Goal: Information Seeking & Learning: Understand process/instructions

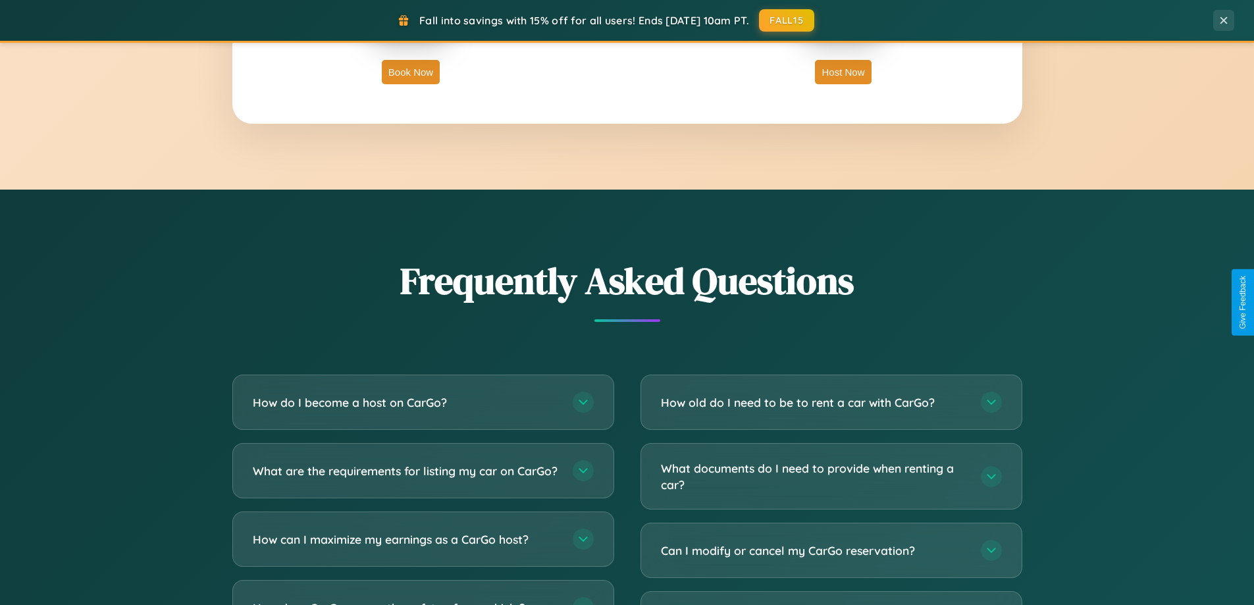
scroll to position [2534, 0]
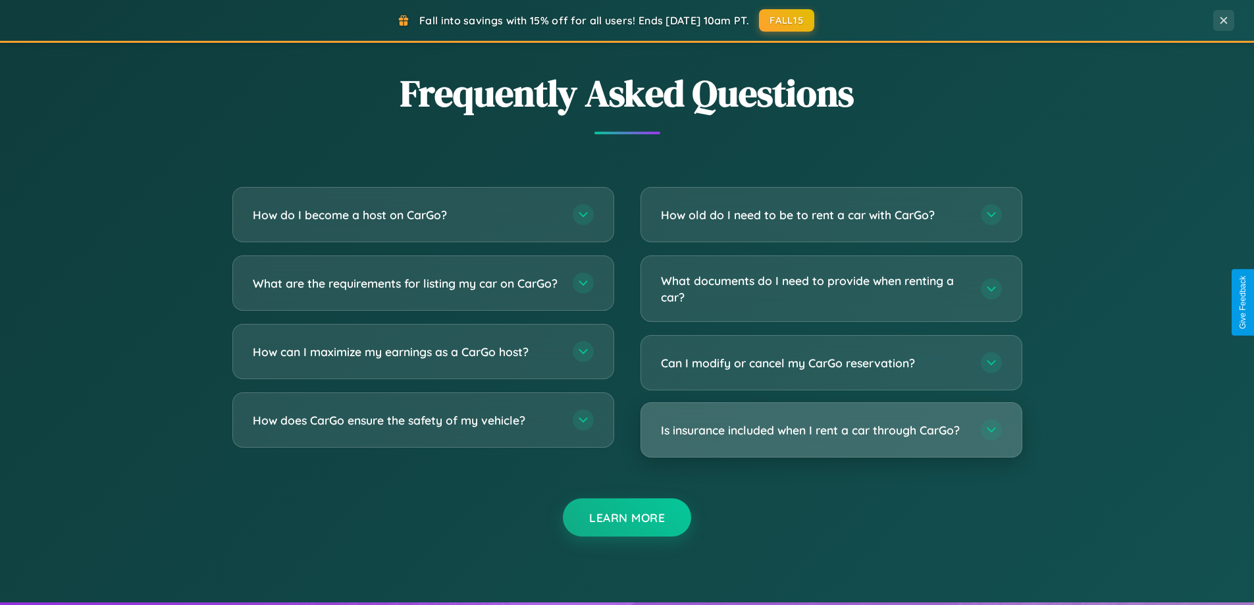
click at [831, 430] on h3 "Is insurance included when I rent a car through CarGo?" at bounding box center [814, 430] width 307 height 16
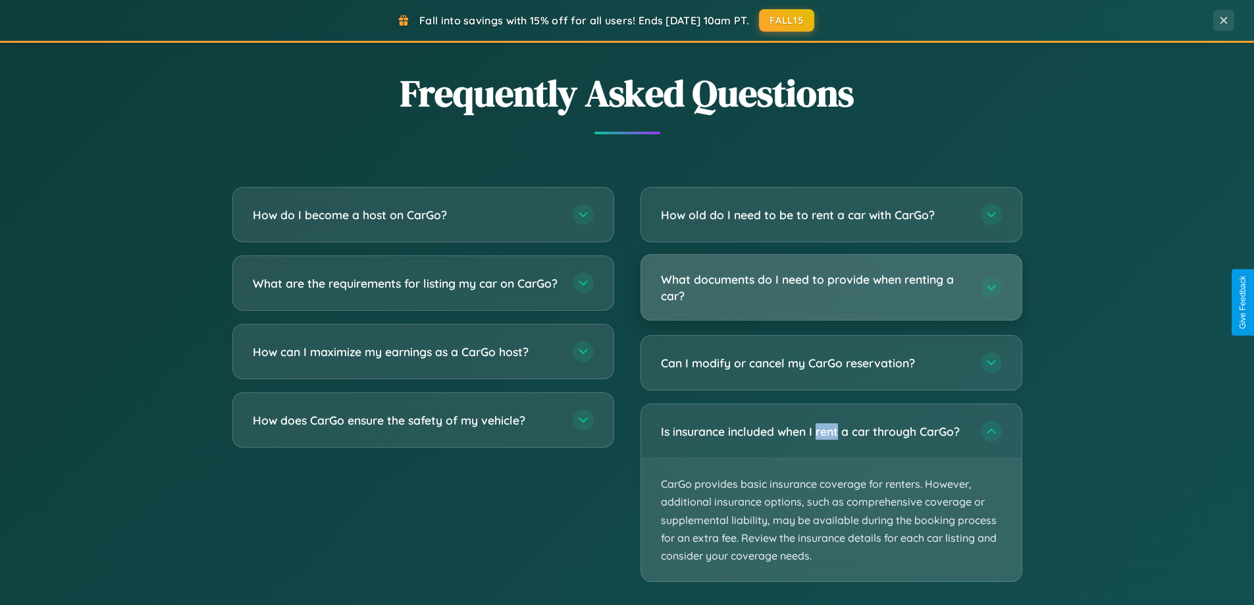
click at [831, 288] on h3 "What documents do I need to provide when renting a car?" at bounding box center [814, 287] width 307 height 32
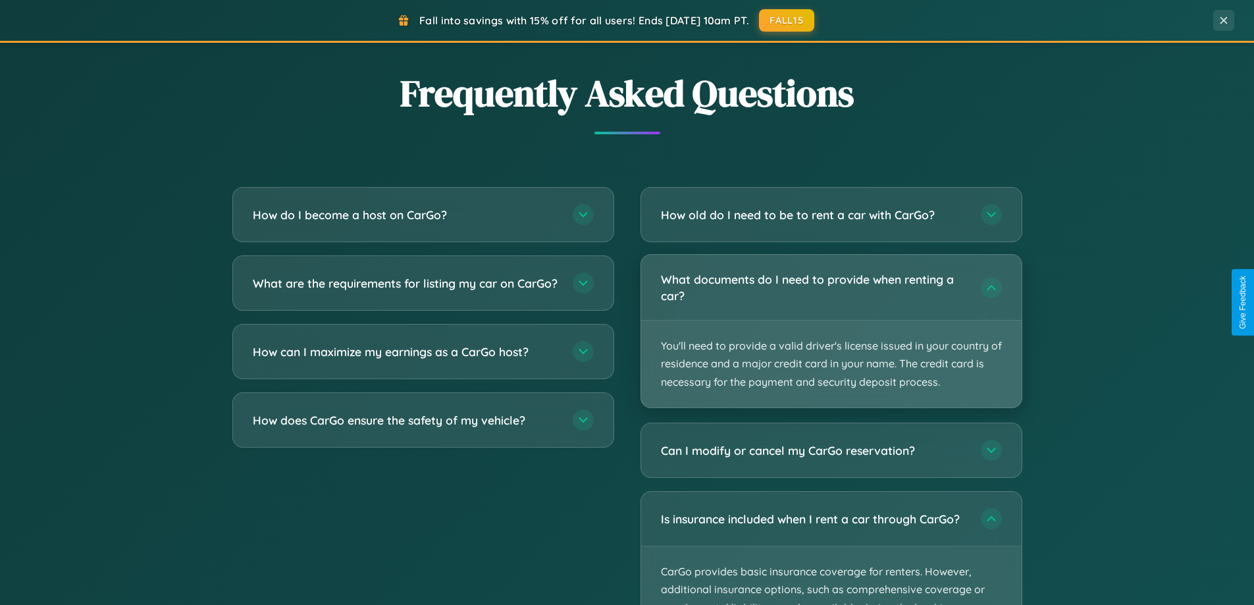
click at [831, 331] on p "You'll need to provide a valid driver's license issued in your country of resid…" at bounding box center [831, 364] width 381 height 87
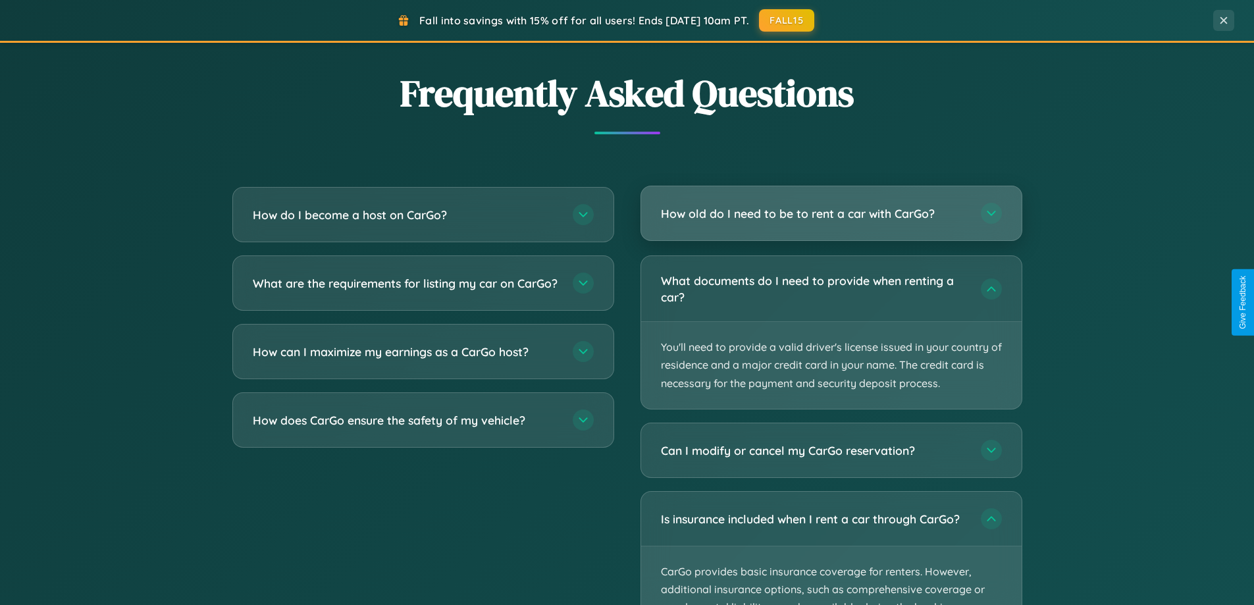
click at [831, 215] on h3 "How old do I need to be to rent a car with CarGo?" at bounding box center [814, 213] width 307 height 16
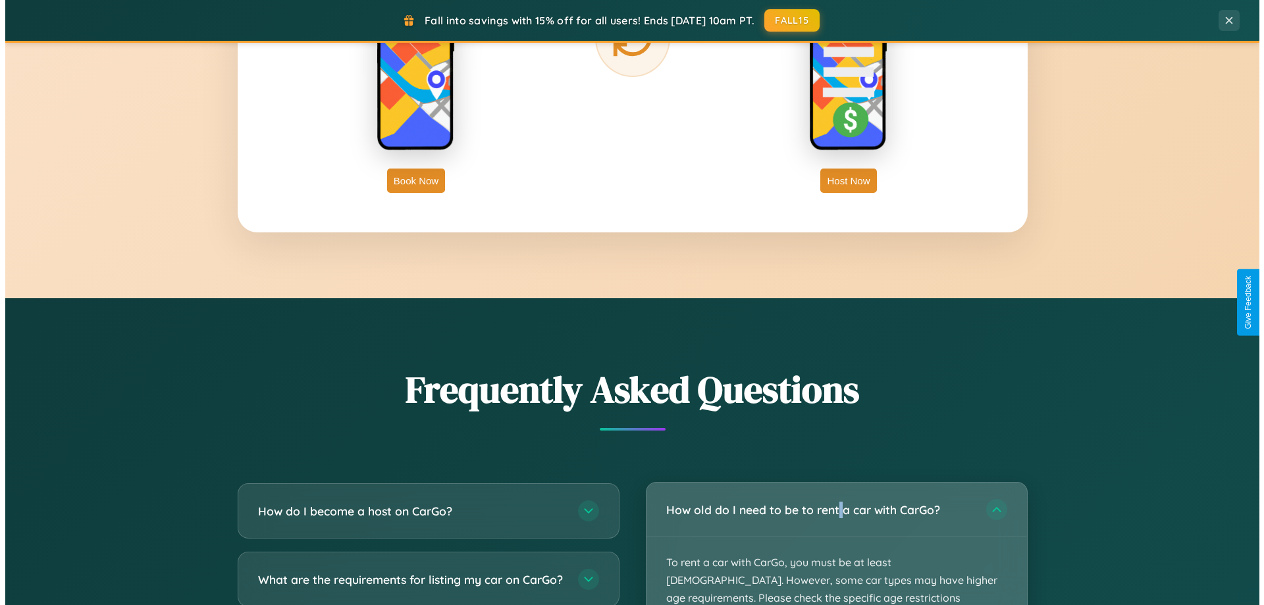
scroll to position [0, 0]
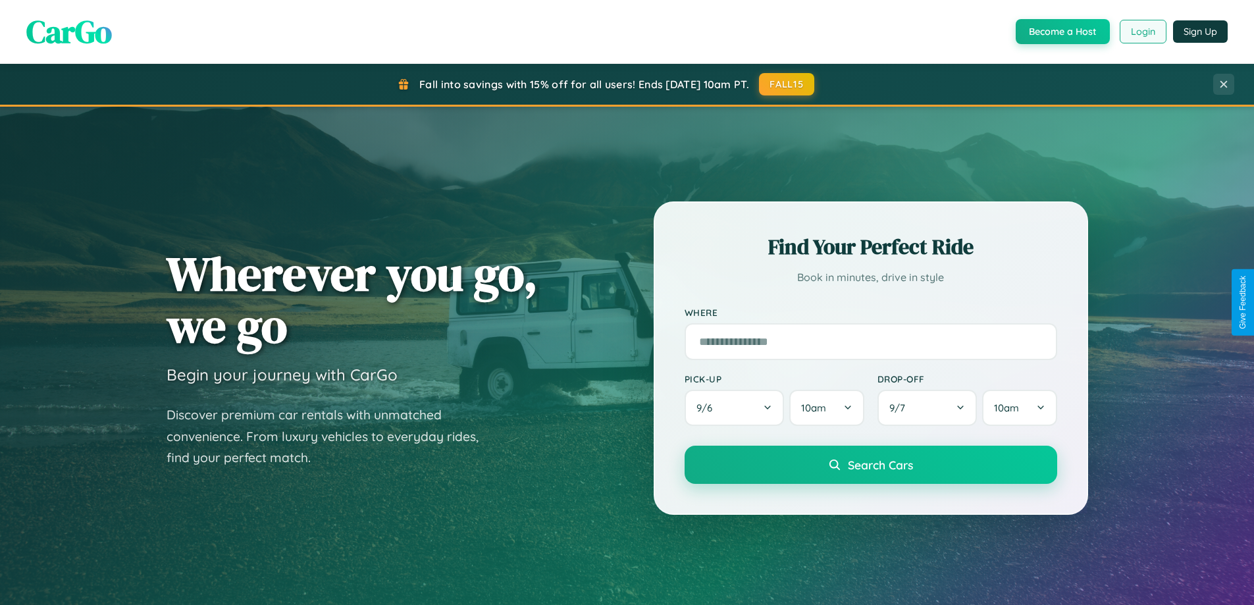
click at [1143, 32] on button "Login" at bounding box center [1143, 32] width 47 height 24
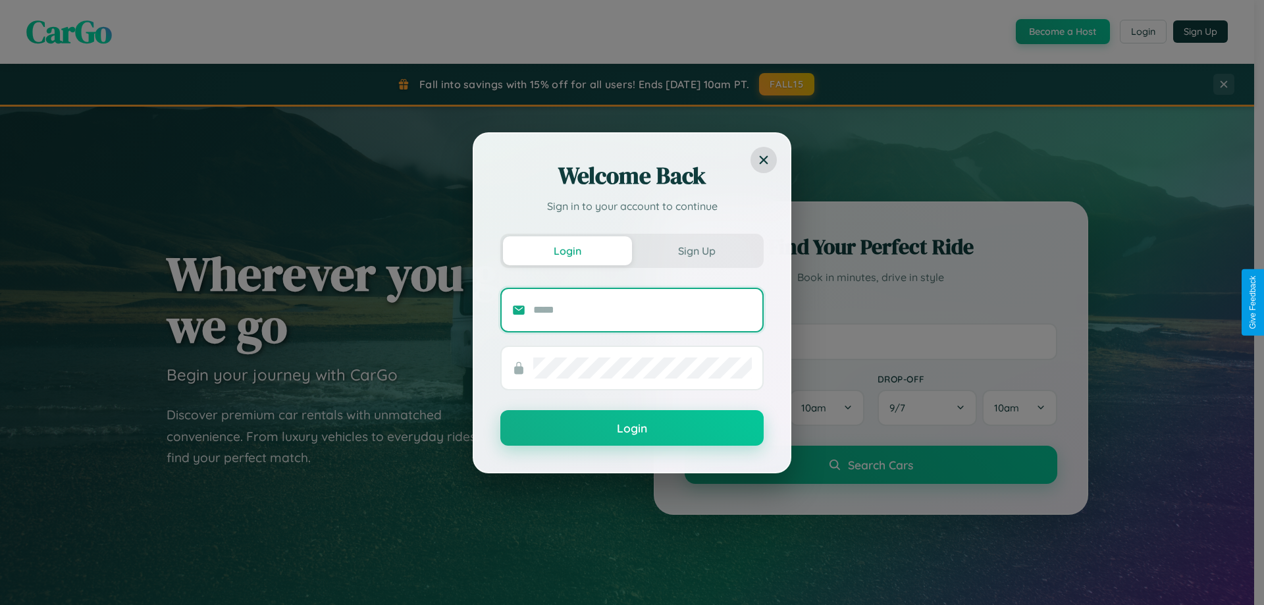
click at [643, 310] on input "text" at bounding box center [642, 310] width 219 height 21
type input "**********"
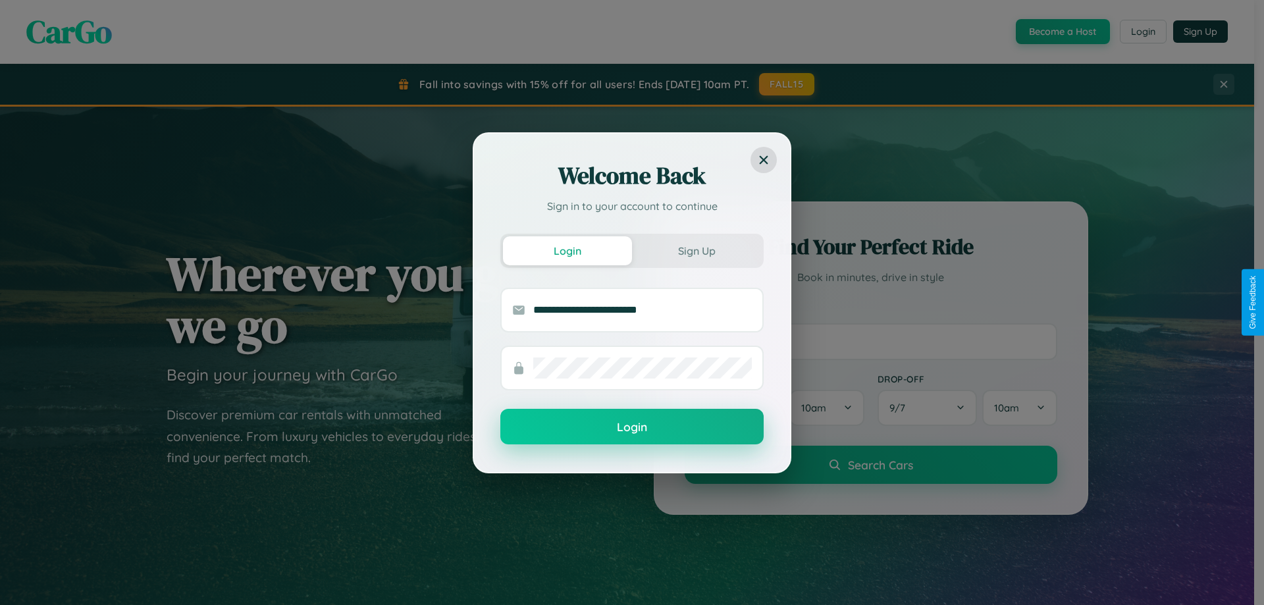
click at [632, 427] on button "Login" at bounding box center [631, 427] width 263 height 36
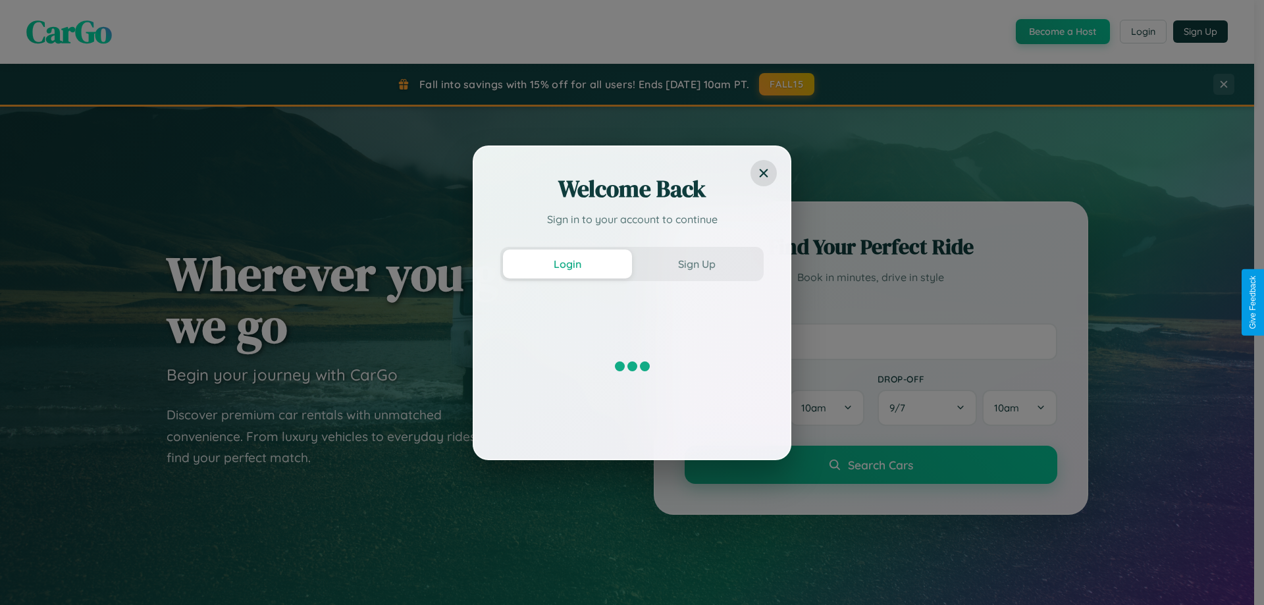
click at [788, 84] on div "Welcome Back Sign in to your account to continue Login Sign Up" at bounding box center [632, 302] width 1264 height 605
